Goal: Transaction & Acquisition: Purchase product/service

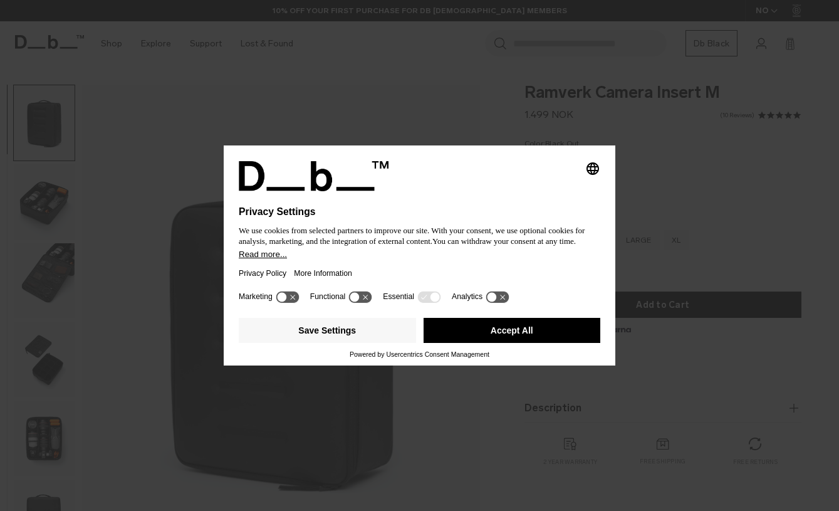
click at [524, 332] on button "Accept All" at bounding box center [512, 330] width 177 height 25
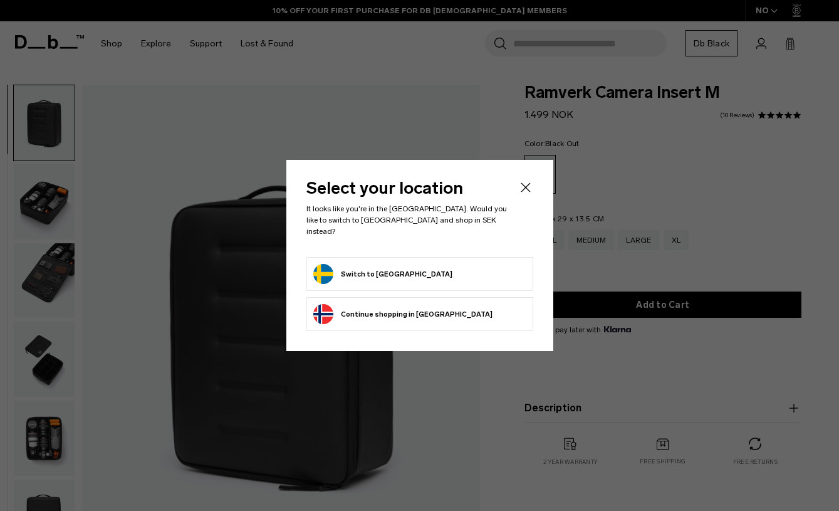
click at [367, 273] on button "Switch to Sweden" at bounding box center [382, 274] width 139 height 20
click at [387, 273] on button "Switch to Sweden" at bounding box center [382, 274] width 139 height 20
click at [379, 266] on button "Switch to Sweden" at bounding box center [382, 274] width 139 height 20
click at [320, 269] on button "Switch to Sweden" at bounding box center [382, 274] width 139 height 20
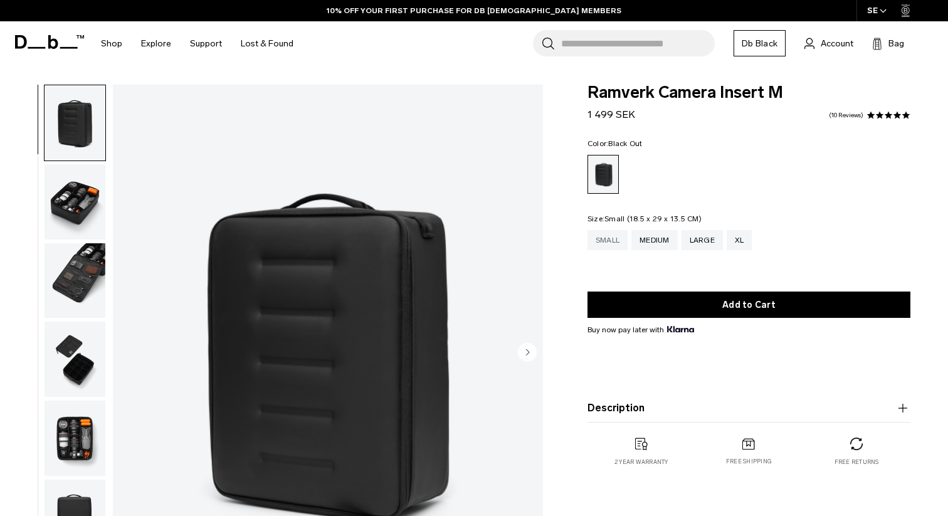
click at [607, 241] on div "Small" at bounding box center [607, 240] width 40 height 20
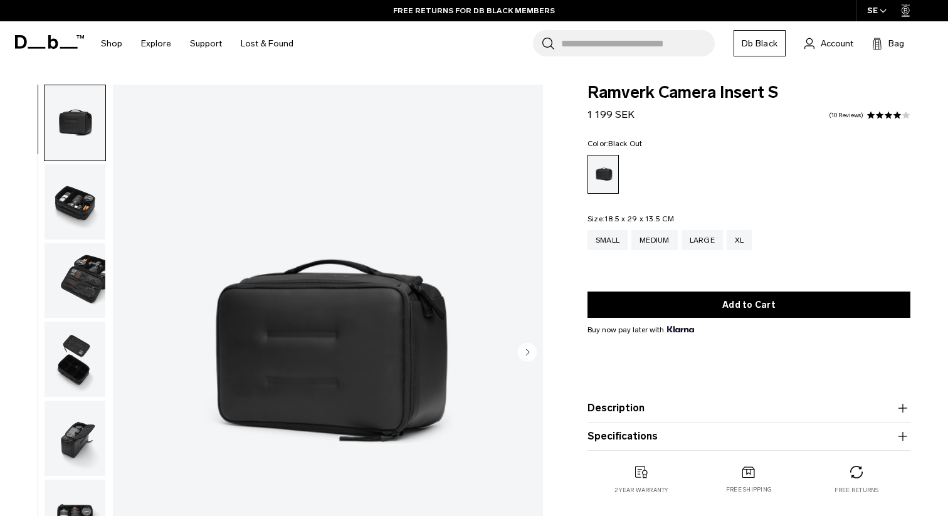
click at [78, 203] on img "button" at bounding box center [75, 201] width 61 height 75
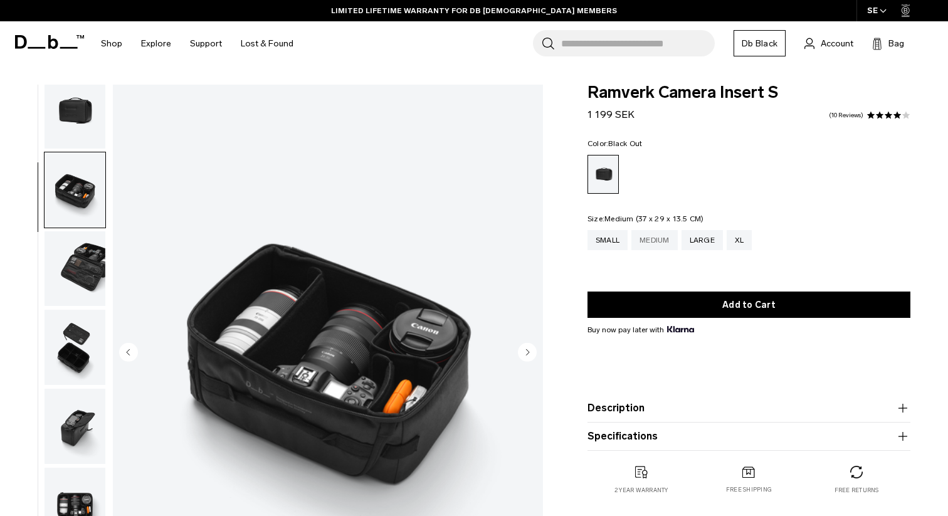
click at [657, 241] on div "Medium" at bounding box center [654, 240] width 46 height 20
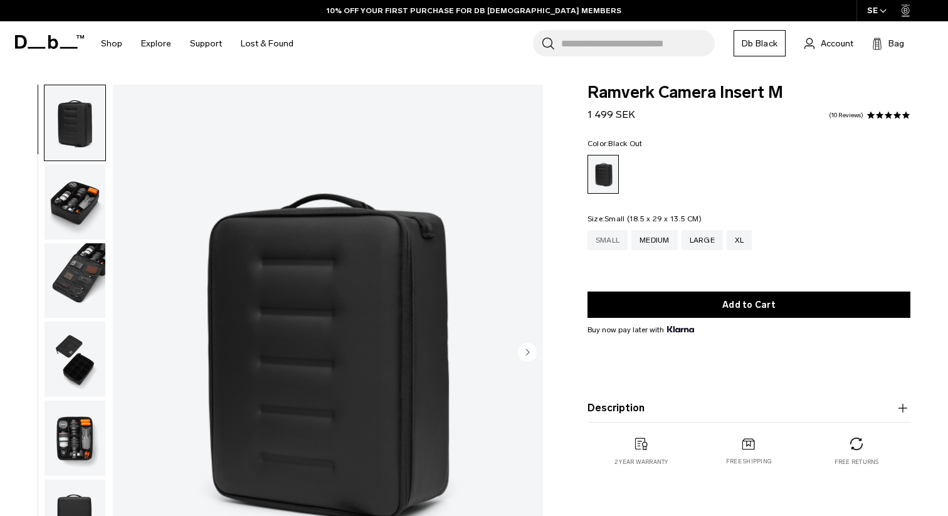
click at [610, 240] on div "Small" at bounding box center [607, 240] width 40 height 20
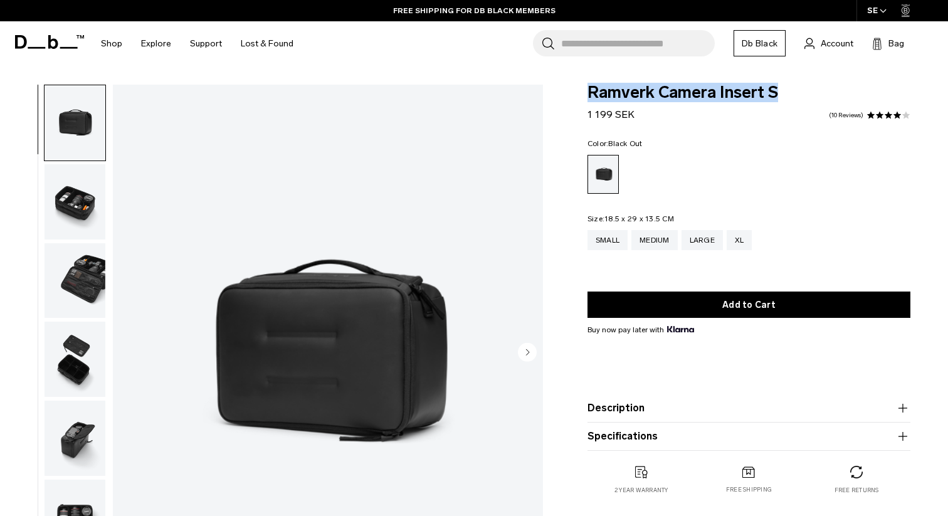
drag, startPoint x: 588, startPoint y: 94, endPoint x: 787, endPoint y: 94, distance: 198.7
click at [787, 94] on span "Ramverk Camera Insert S" at bounding box center [748, 93] width 323 height 16
copy span "Ramverk Camera Insert S"
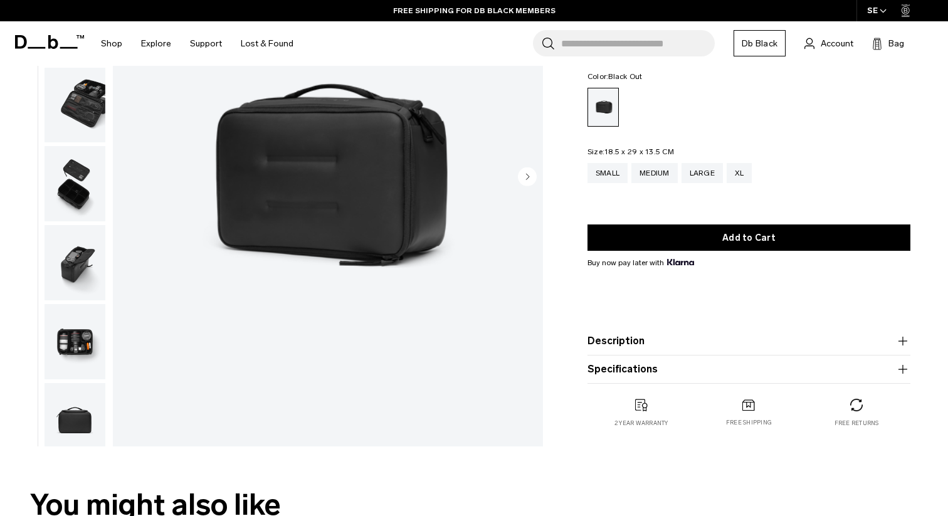
scroll to position [181, 0]
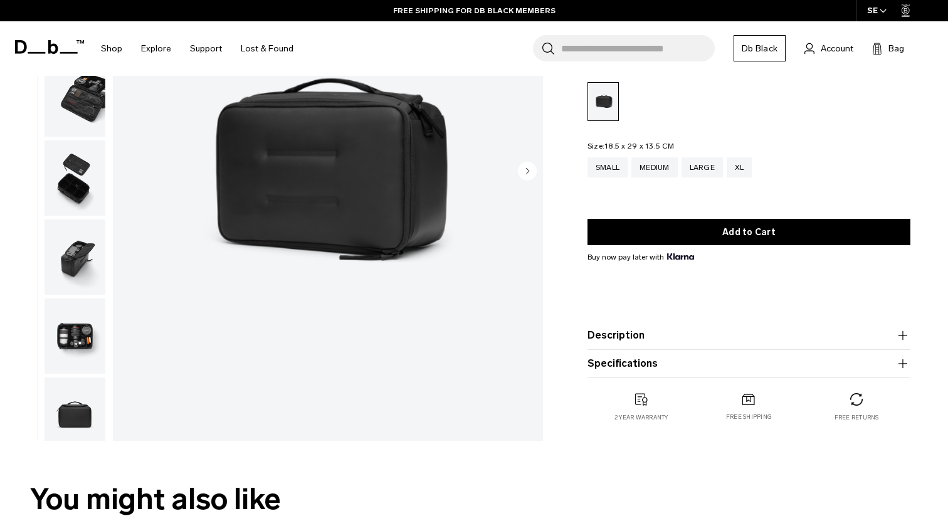
click at [56, 274] on img "button" at bounding box center [75, 256] width 61 height 75
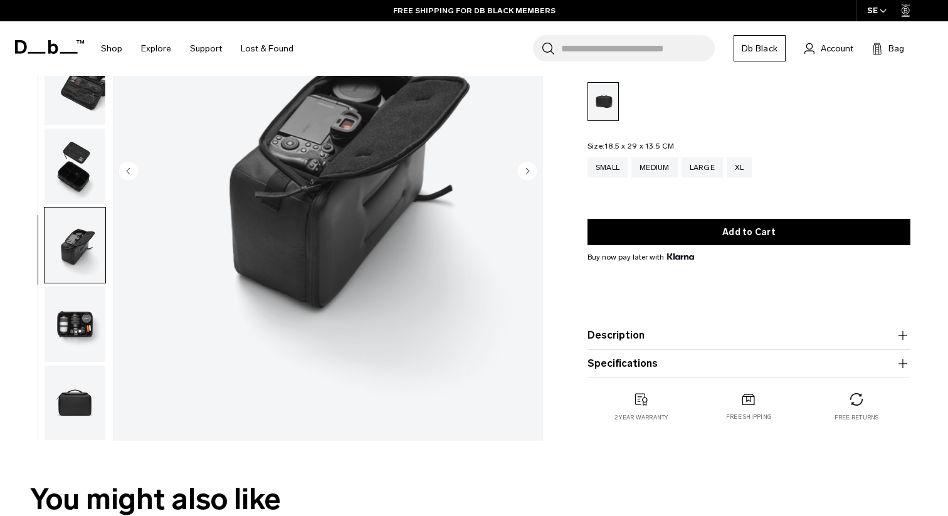
scroll to position [12, 0]
click at [80, 303] on img "button" at bounding box center [75, 323] width 61 height 75
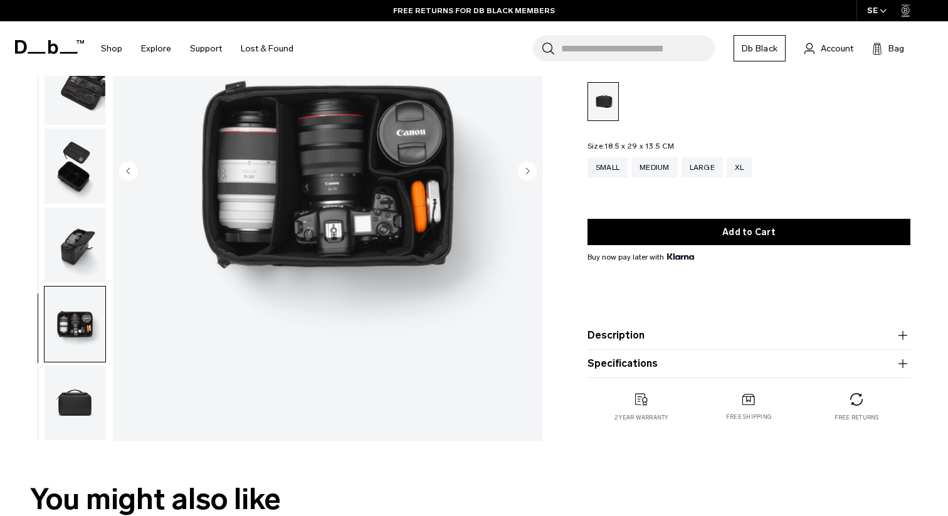
click at [88, 343] on img "button" at bounding box center [75, 323] width 61 height 75
click at [85, 389] on img "button" at bounding box center [75, 402] width 61 height 75
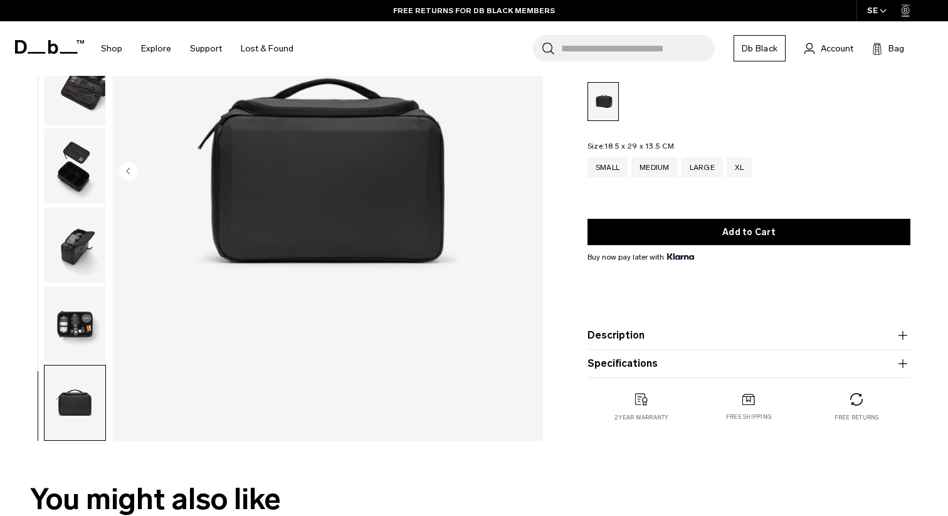
click at [75, 327] on img "button" at bounding box center [75, 323] width 61 height 75
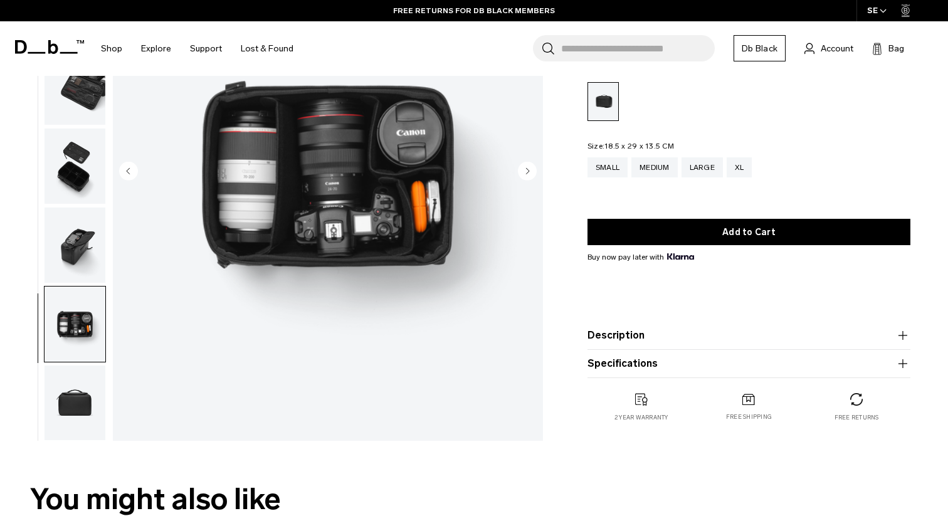
click at [70, 258] on img "button" at bounding box center [75, 244] width 61 height 75
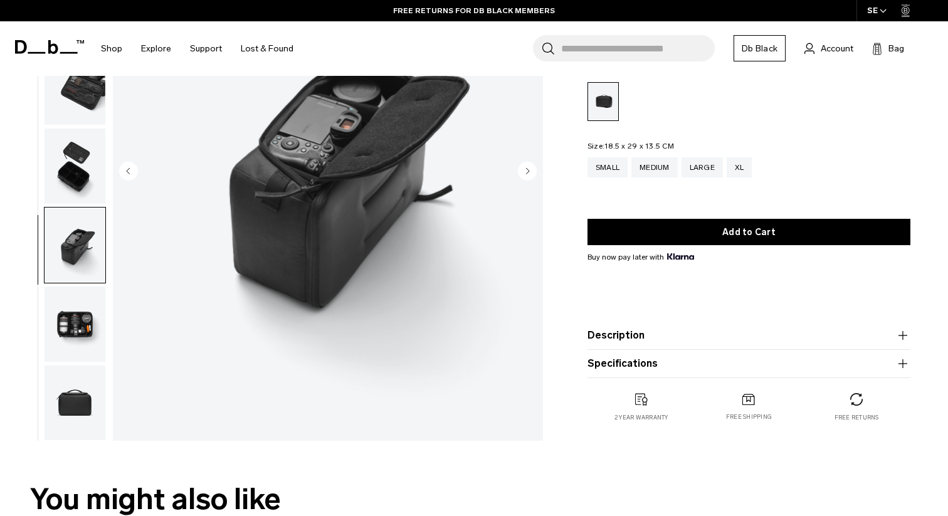
click at [71, 166] on img "button" at bounding box center [75, 165] width 61 height 75
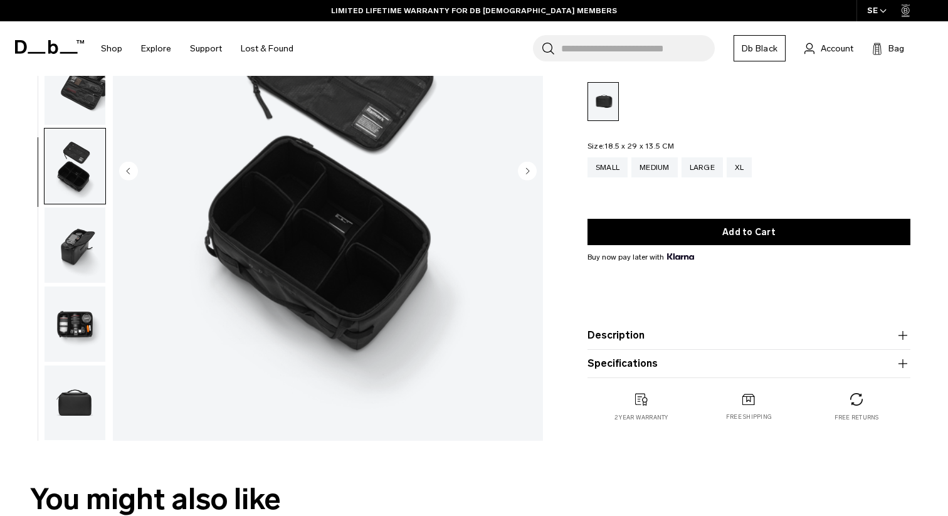
click at [17, 49] on icon at bounding box center [21, 47] width 12 height 14
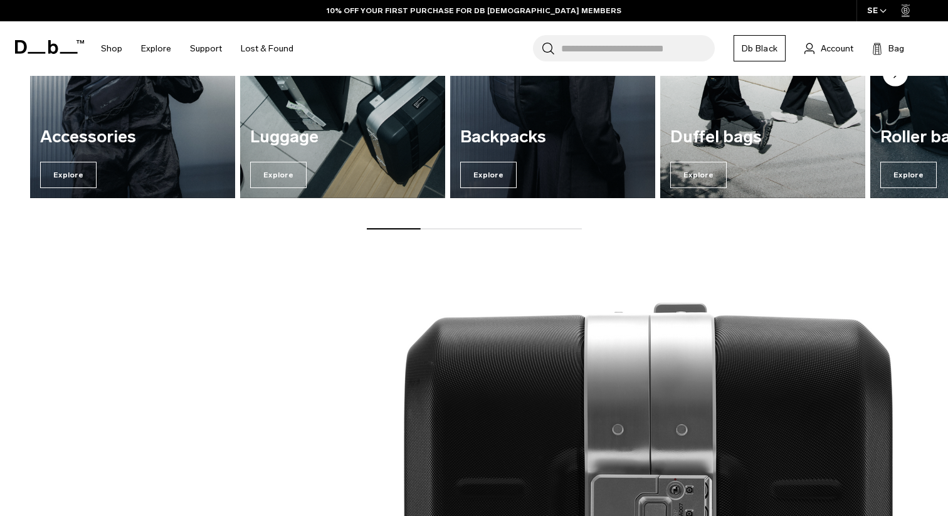
scroll to position [1380, 0]
